Goal: Information Seeking & Learning: Compare options

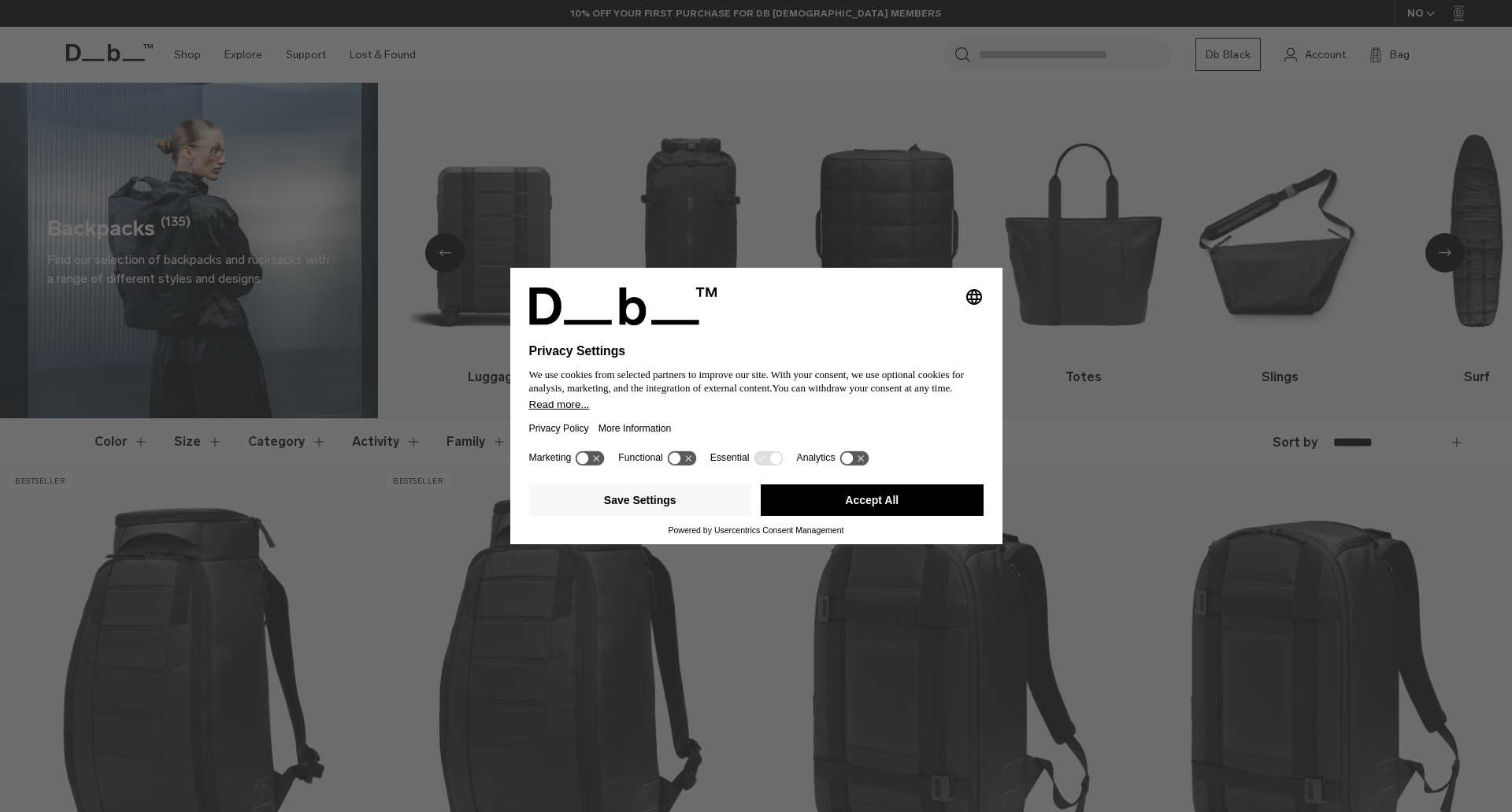
click at [878, 502] on button "Accept All" at bounding box center [871, 500] width 223 height 31
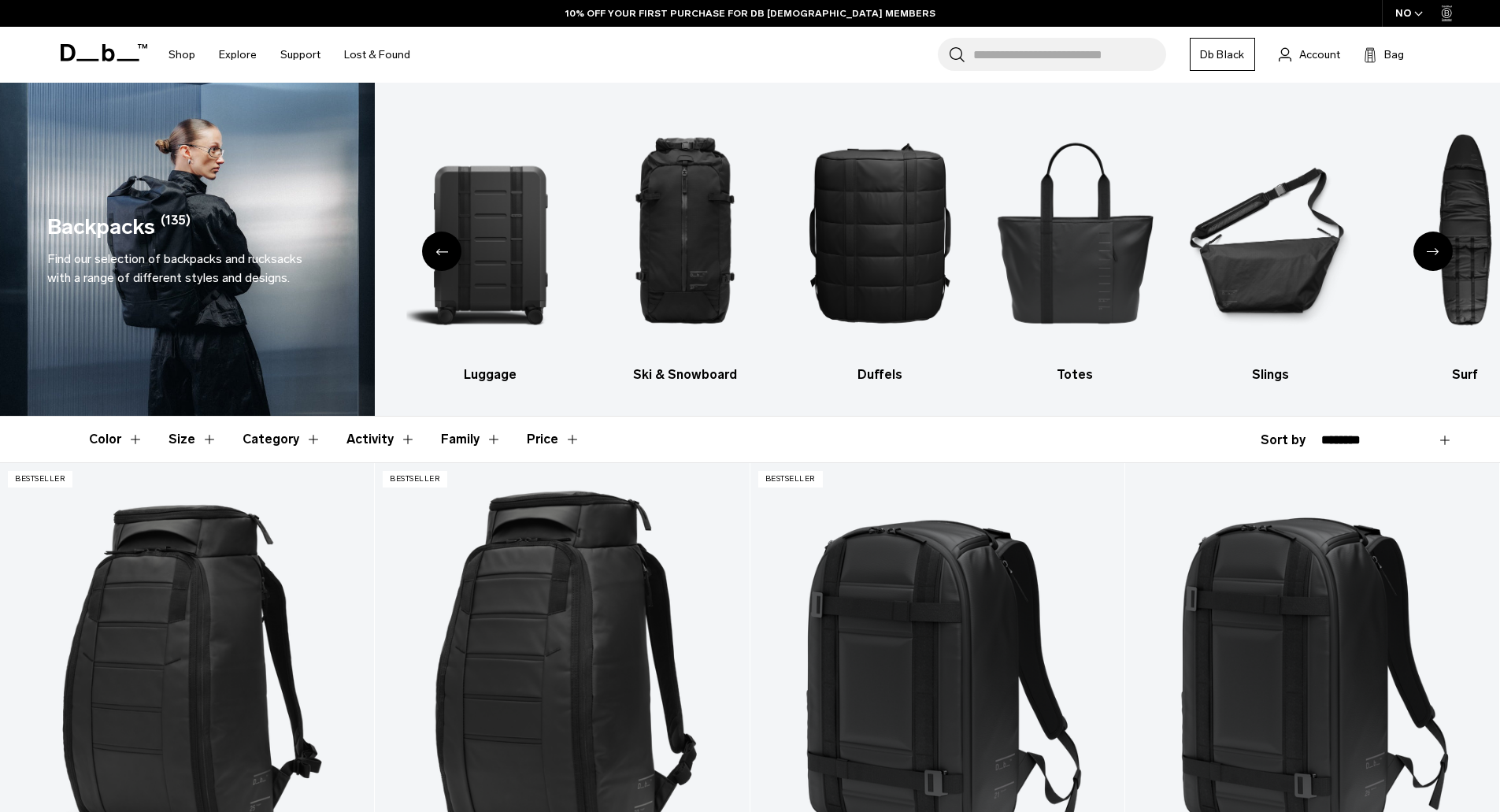
scroll to position [237, 0]
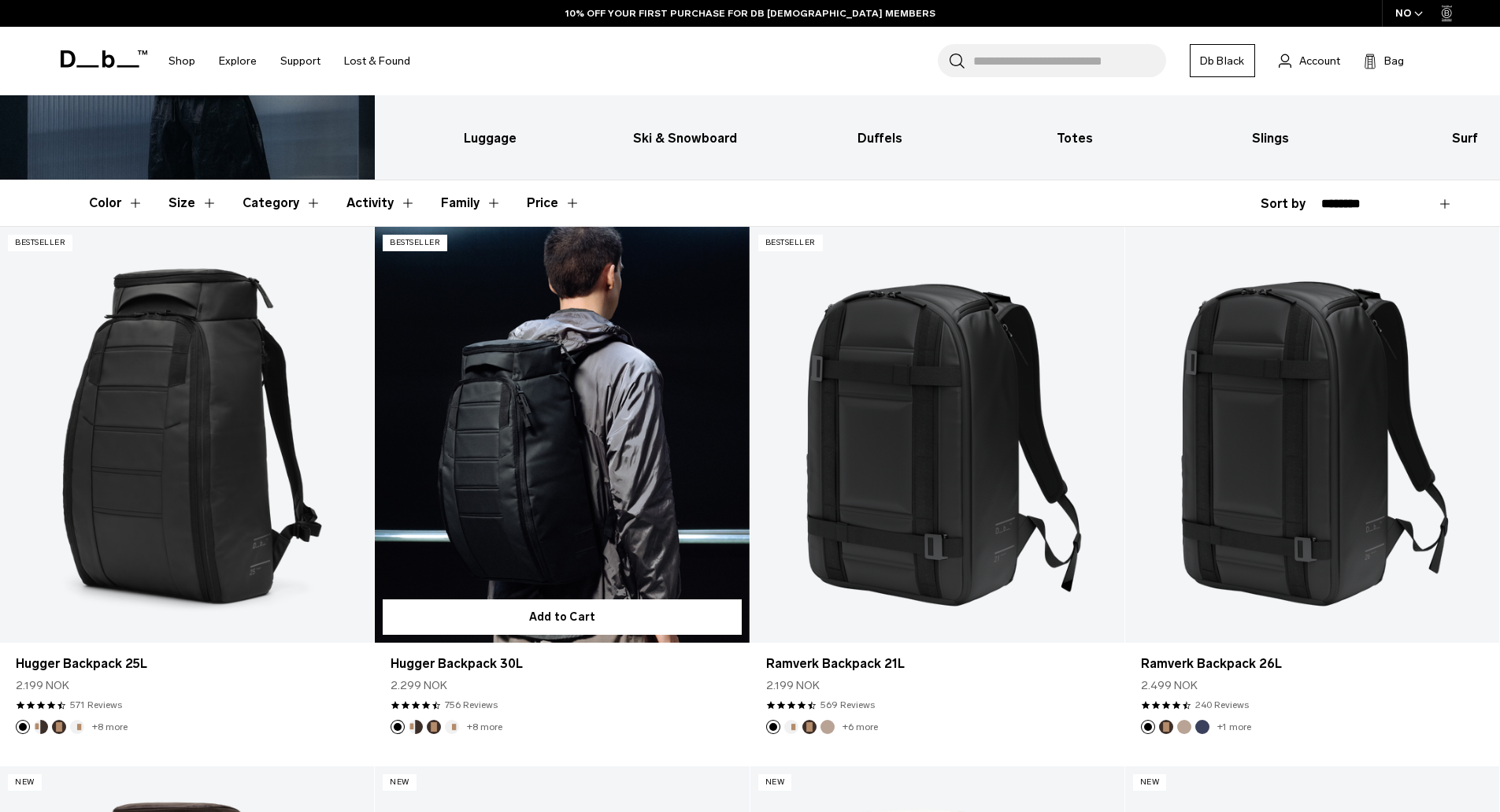
click at [564, 481] on link "Hugger Backpack 30L" at bounding box center [561, 435] width 374 height 416
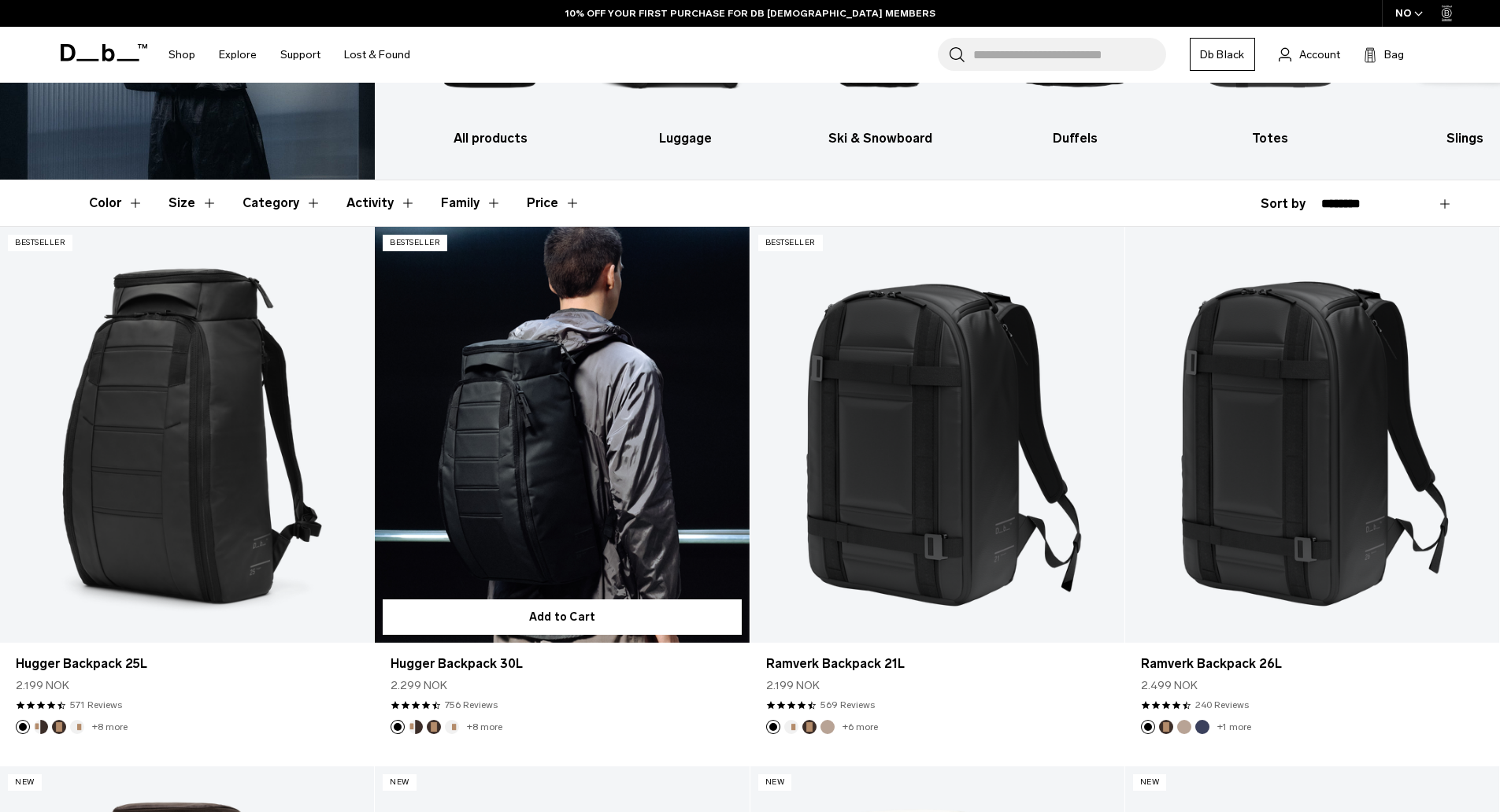
scroll to position [237, 0]
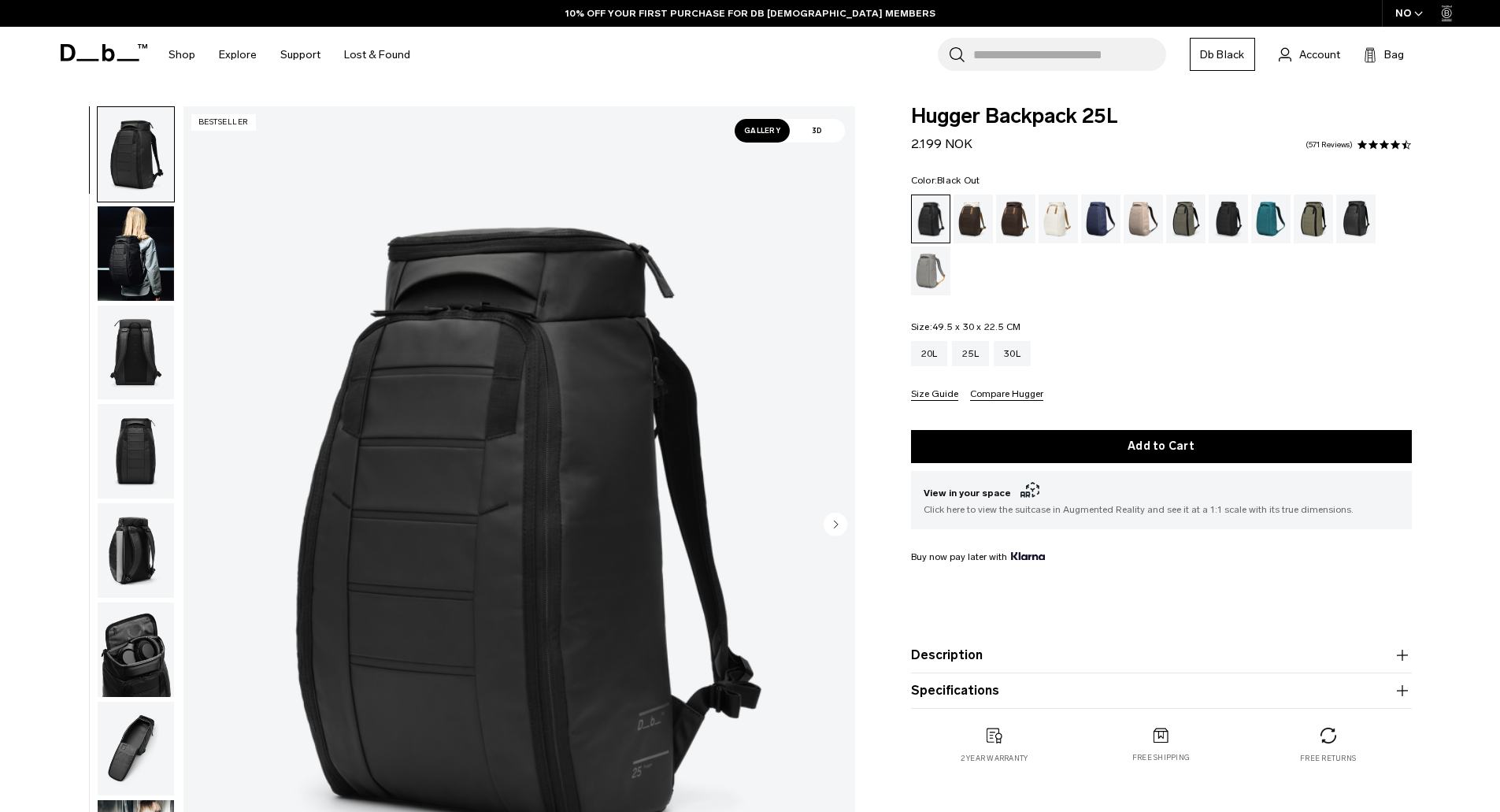
click at [1403, 695] on icon "button" at bounding box center [1402, 691] width 19 height 19
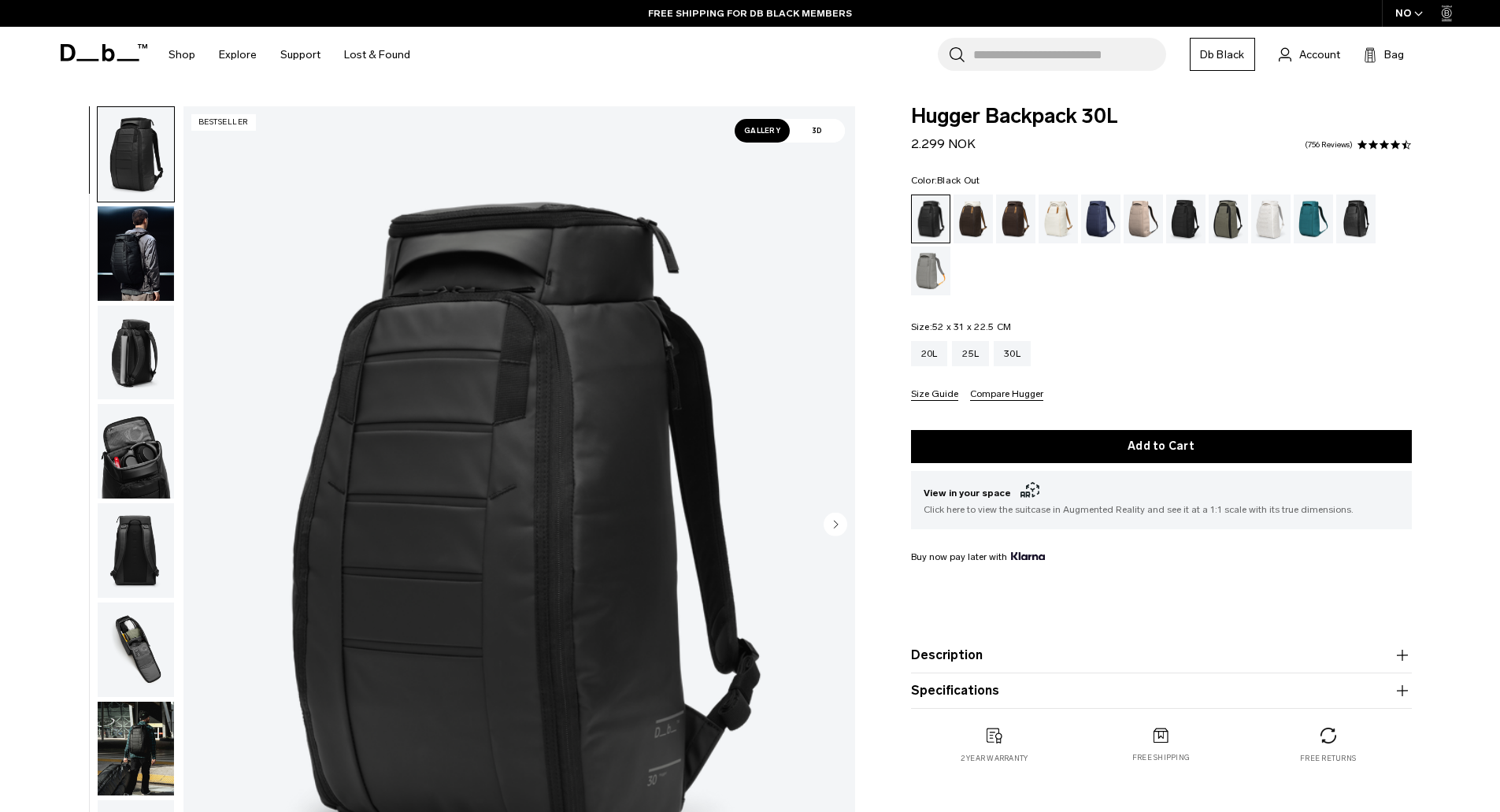
click at [1403, 689] on icon "button" at bounding box center [1402, 691] width 19 height 19
